Goal: Task Accomplishment & Management: Manage account settings

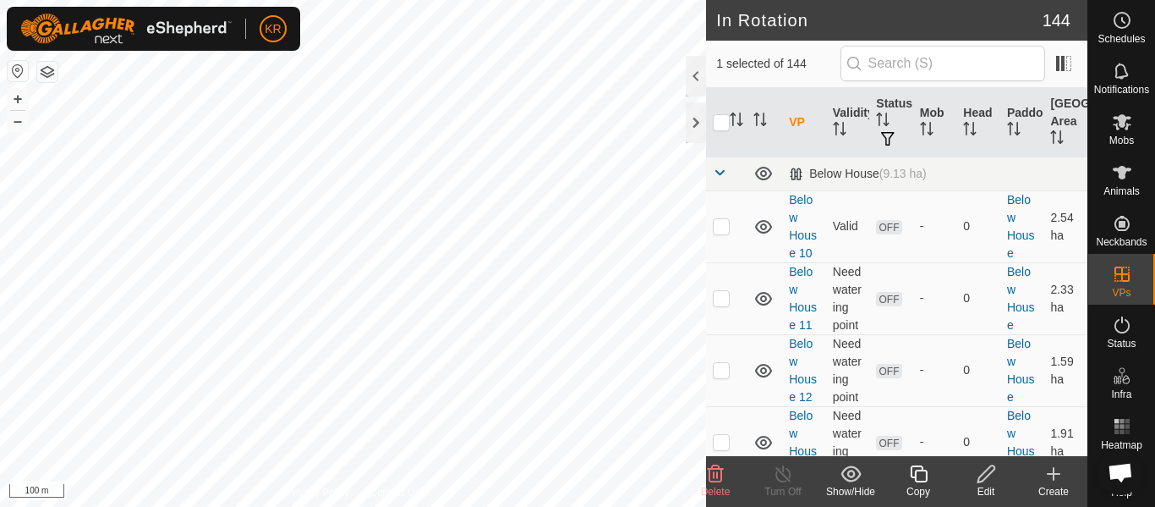
checkbox input "true"
checkbox input "false"
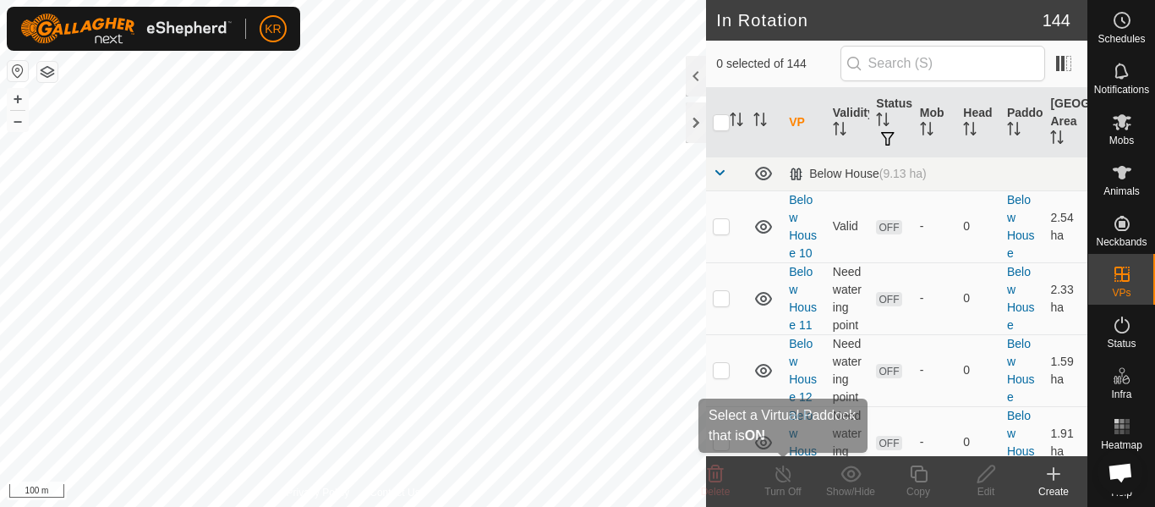
click at [814, 477] on turn-off-svg-icon at bounding box center [783, 473] width 68 height 20
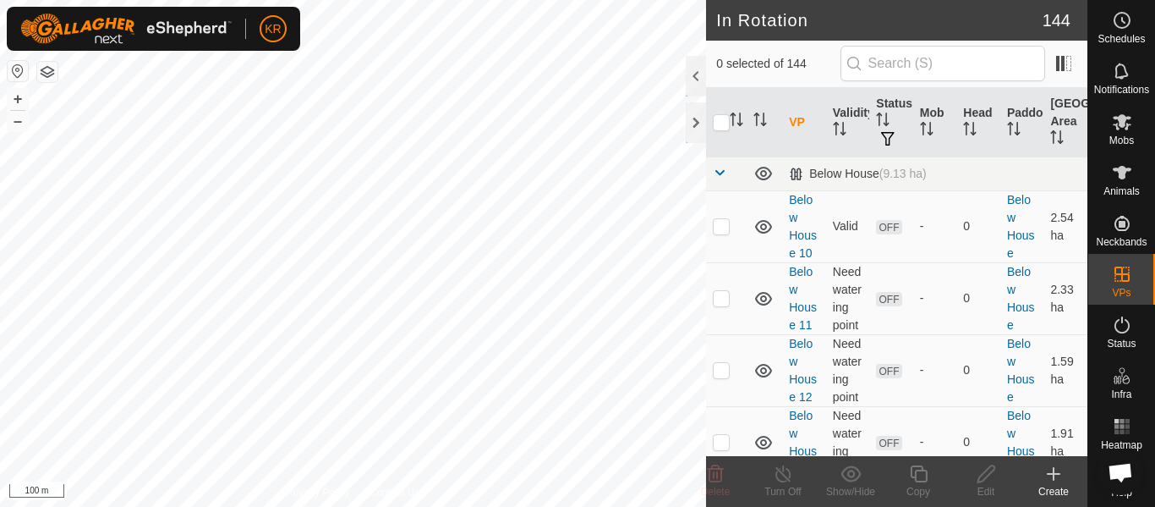
checkbox input "true"
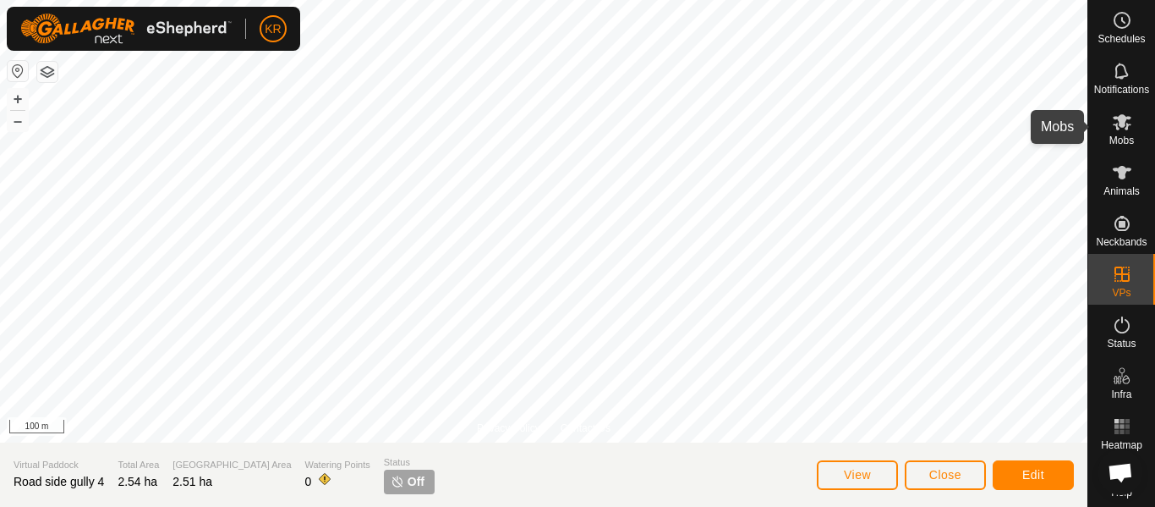
click at [1115, 139] on span "Mobs" at bounding box center [1122, 140] width 25 height 10
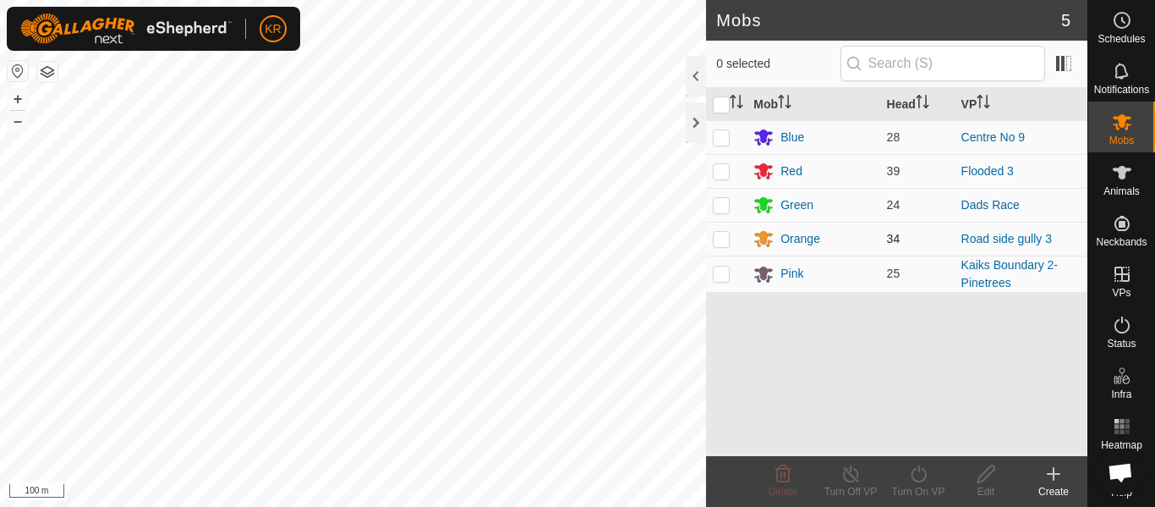
click at [924, 240] on td "34" at bounding box center [917, 239] width 74 height 34
click at [725, 239] on p-checkbox at bounding box center [721, 239] width 17 height 14
checkbox input "true"
click at [969, 242] on link "Road side gully 3" at bounding box center [1007, 239] width 90 height 14
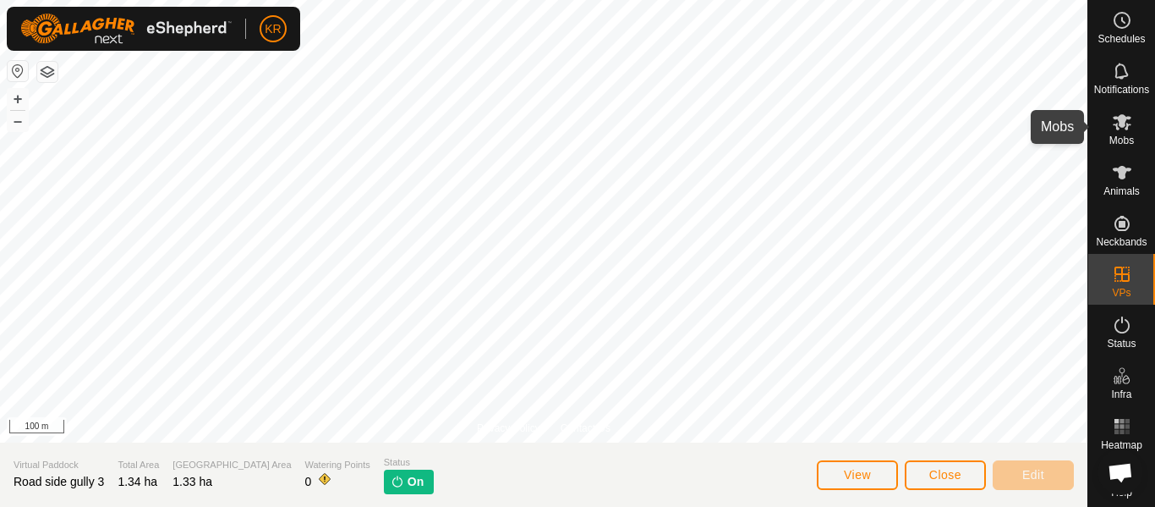
click at [1116, 140] on span "Mobs" at bounding box center [1122, 140] width 25 height 10
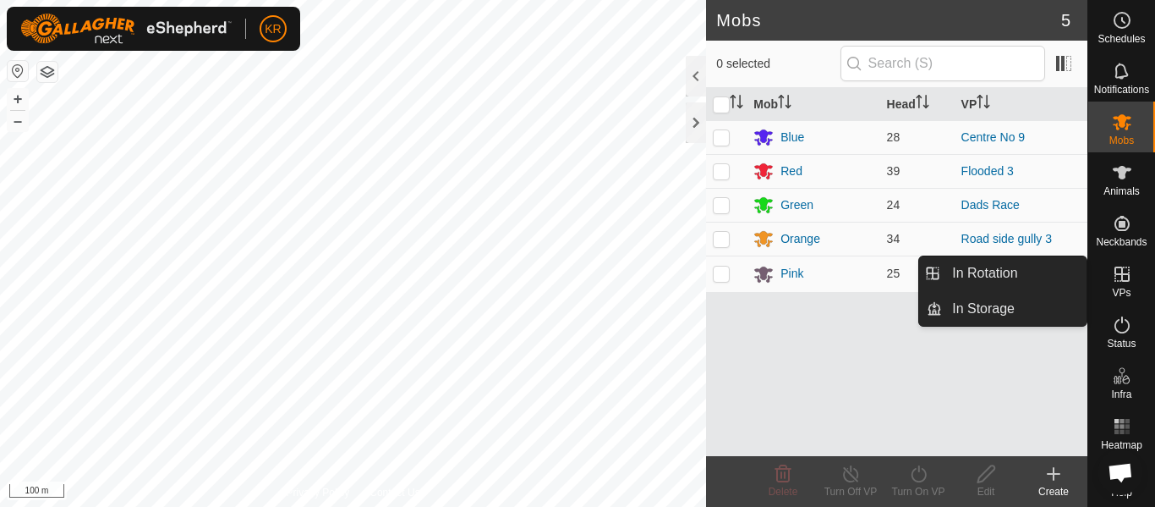
click at [1129, 273] on icon at bounding box center [1122, 274] width 20 height 20
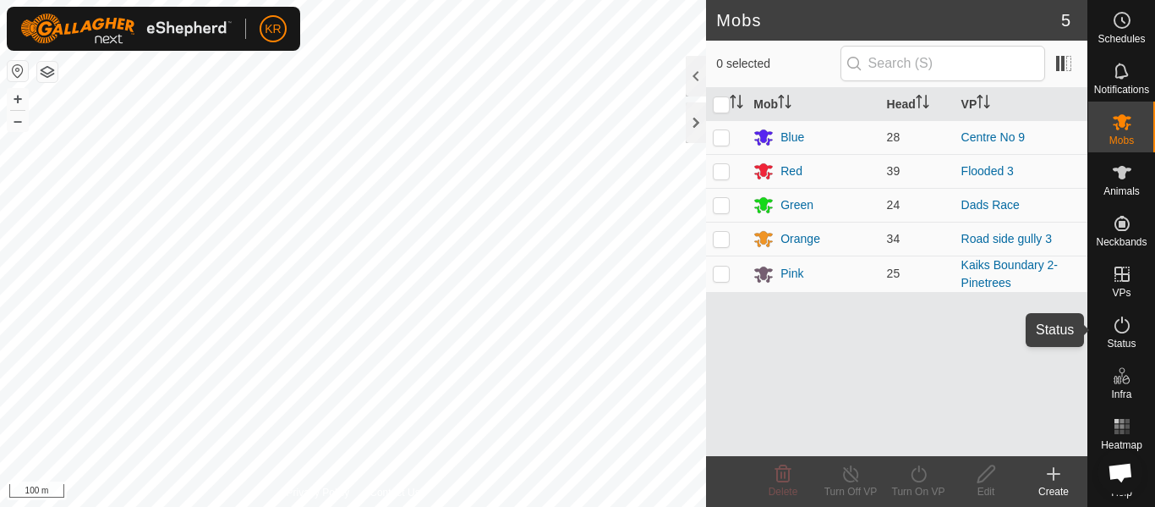
click at [1124, 322] on icon at bounding box center [1122, 325] width 20 height 20
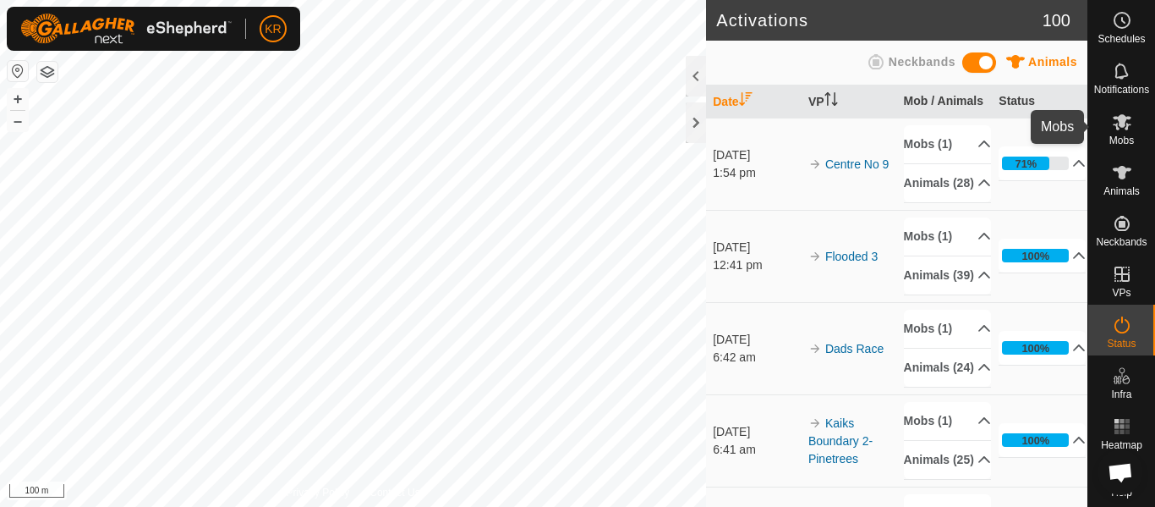
click at [1116, 131] on icon at bounding box center [1122, 122] width 20 height 20
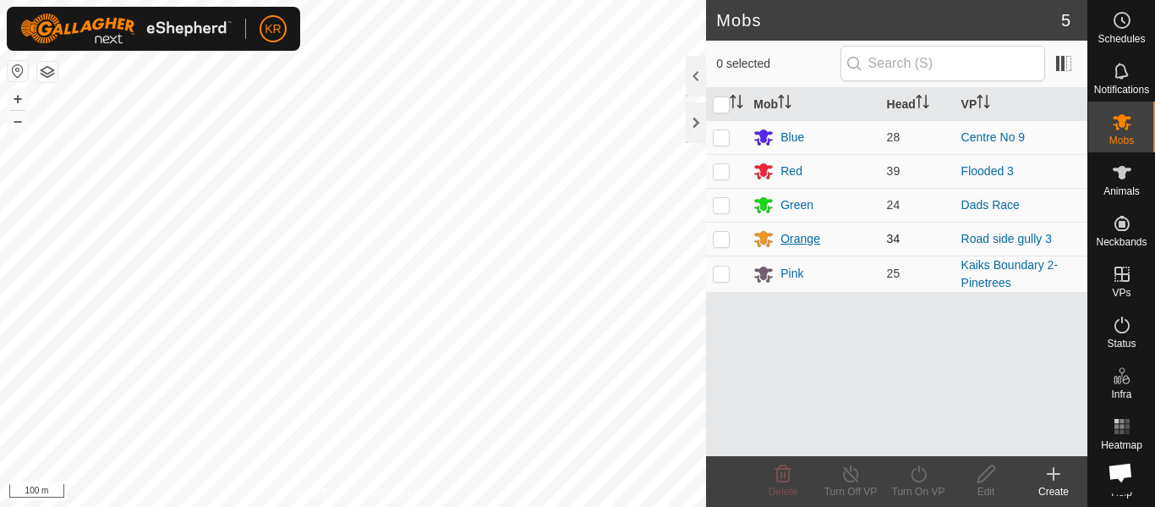
click at [854, 232] on div "Orange" at bounding box center [813, 238] width 119 height 20
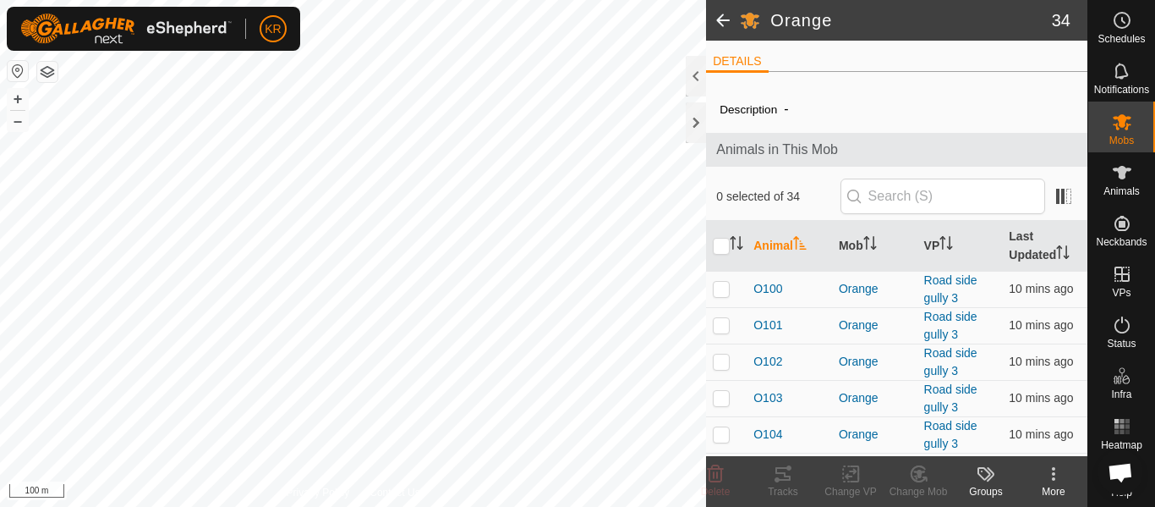
click at [1056, 480] on icon at bounding box center [1054, 473] width 20 height 20
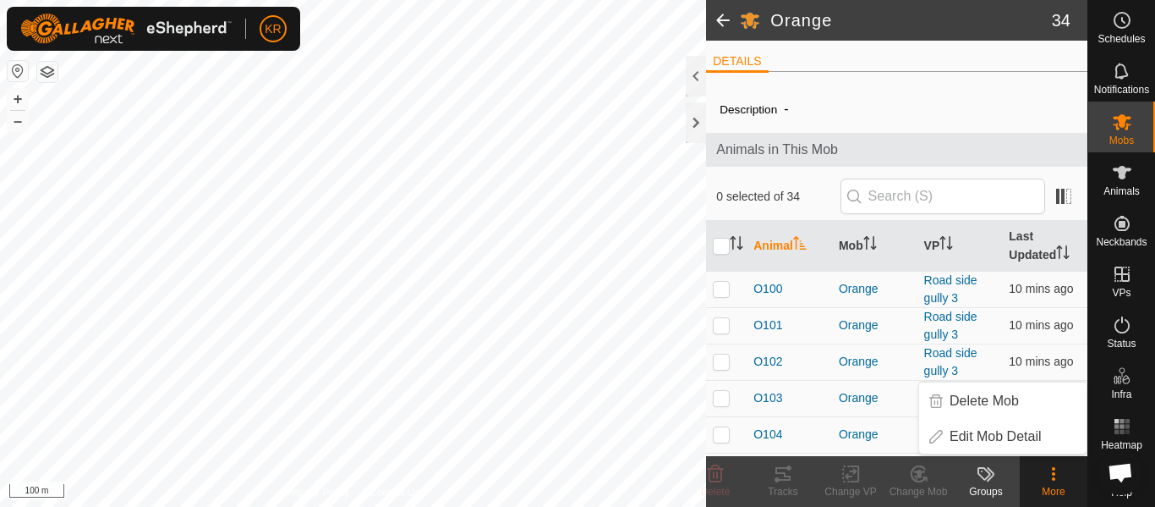
click at [843, 43] on div "DETAILS Description - Animals in This Mob 0 selected of 34 Animal Mob VP Last U…" at bounding box center [896, 248] width 381 height 415
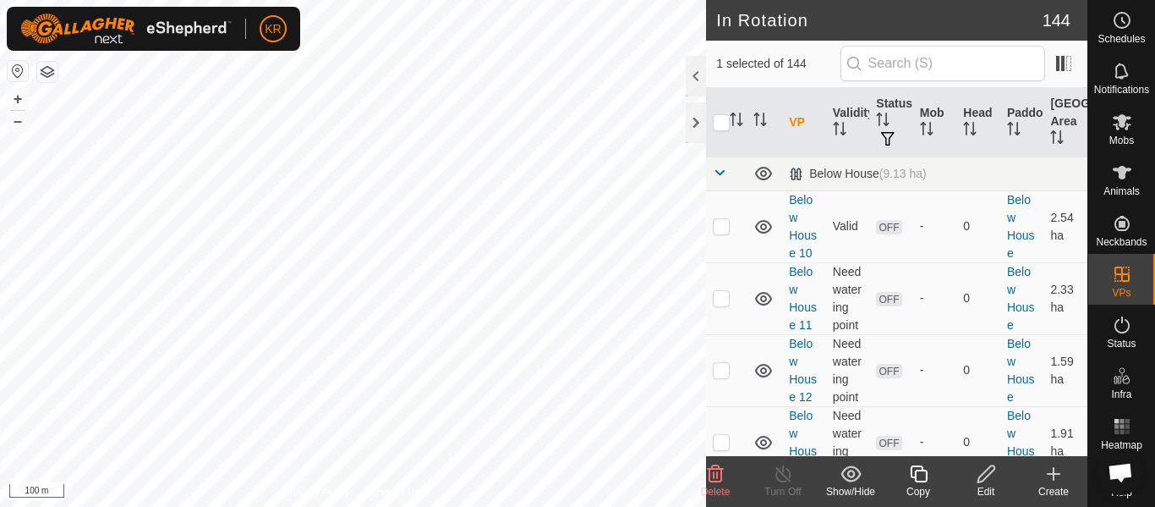
checkbox input "true"
checkbox input "false"
checkbox input "true"
click at [1123, 131] on icon at bounding box center [1122, 122] width 20 height 20
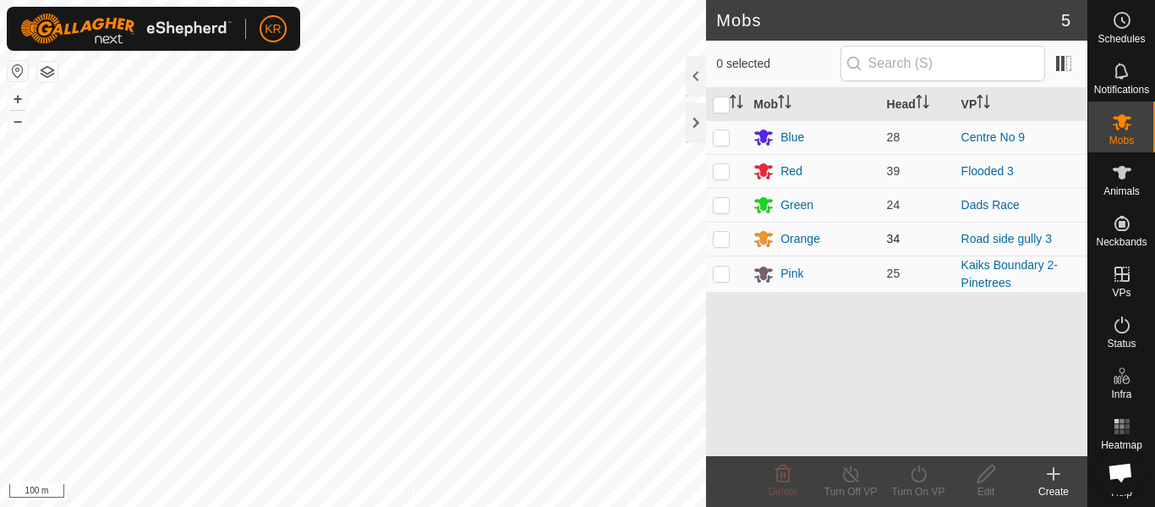
click at [905, 243] on td "34" at bounding box center [917, 239] width 74 height 34
click at [721, 242] on p-checkbox at bounding box center [721, 239] width 17 height 14
checkbox input "true"
click at [972, 243] on link "Road side gully 3" at bounding box center [1007, 239] width 90 height 14
